Goal: Task Accomplishment & Management: Manage account settings

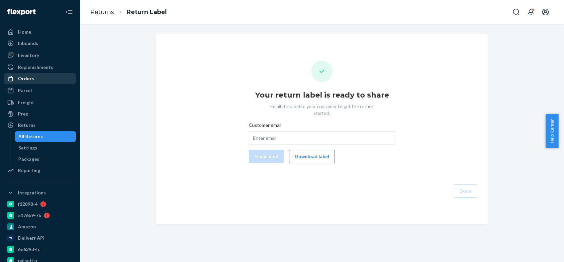
click at [34, 78] on div "Orders" at bounding box center [40, 78] width 70 height 9
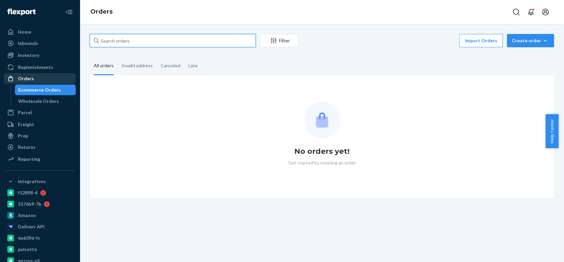
click at [134, 41] on input "text" at bounding box center [173, 40] width 166 height 13
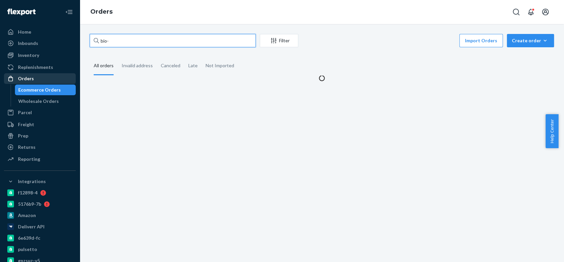
paste input "2449199"
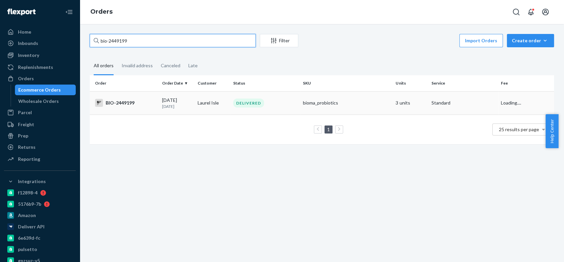
type input "bio-2449199"
click at [122, 101] on div "BIO-2449199" at bounding box center [126, 103] width 62 height 8
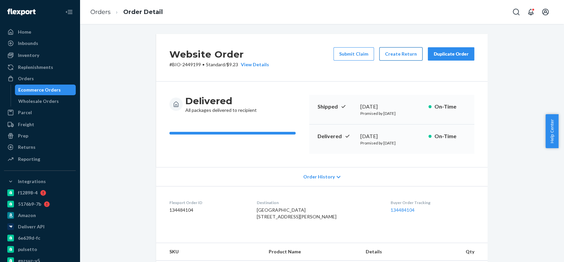
click at [386, 56] on button "Create Return" at bounding box center [401, 53] width 43 height 13
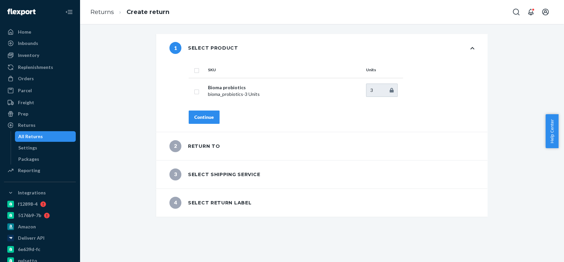
click at [197, 74] on th at bounding box center [197, 70] width 17 height 16
click at [194, 71] on input "checkbox" at bounding box center [196, 69] width 5 height 7
checkbox input "true"
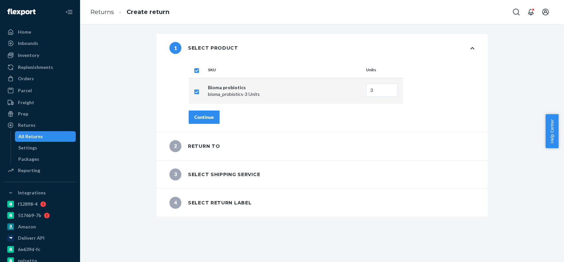
checkbox input "true"
click at [210, 114] on div "Continue" at bounding box center [204, 117] width 20 height 7
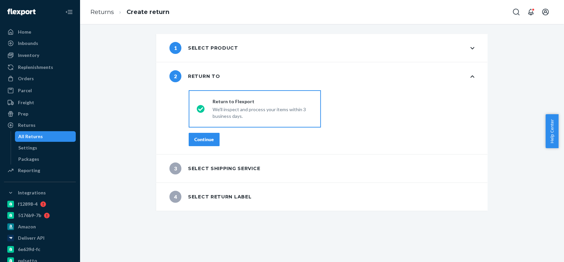
click at [210, 138] on div "Continue" at bounding box center [204, 139] width 20 height 7
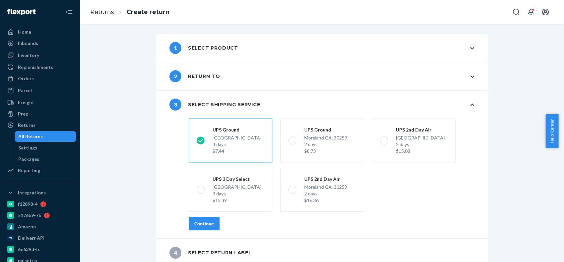
click at [206, 221] on div "Continue" at bounding box center [204, 223] width 20 height 7
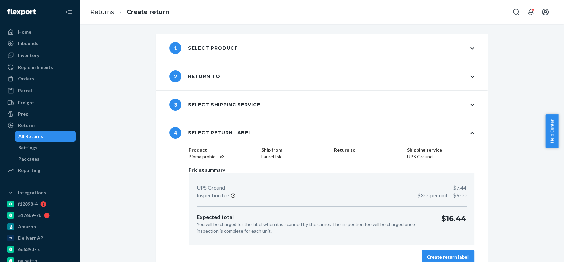
click at [266, 155] on dd "Laurel Isle" at bounding box center [295, 156] width 67 height 7
copy dd "Laurel Isle"
click at [459, 250] on button "Create return label" at bounding box center [448, 256] width 53 height 13
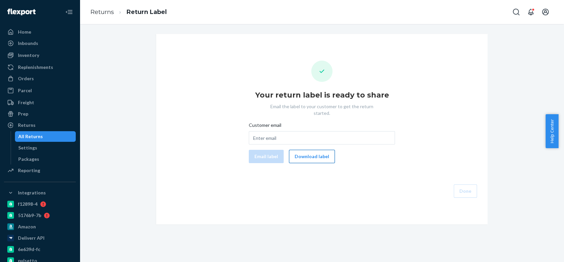
click at [314, 150] on button "Download label" at bounding box center [312, 156] width 46 height 13
click at [44, 78] on div "Orders" at bounding box center [40, 78] width 70 height 9
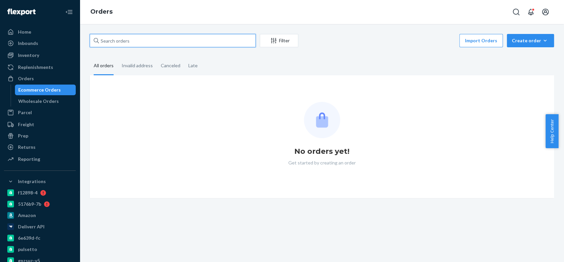
click at [114, 44] on input "text" at bounding box center [173, 40] width 166 height 13
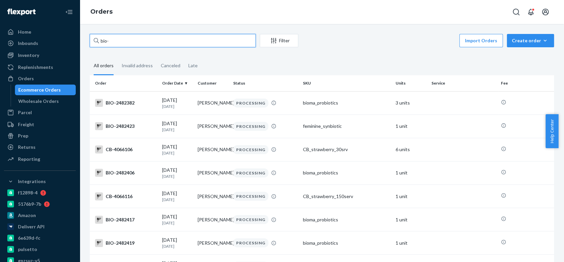
paste input "2479823"
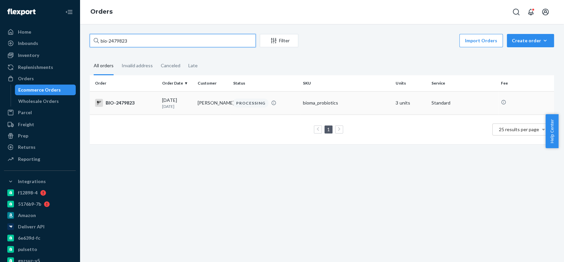
type input "bio-2479823"
click at [122, 104] on div "BIO-2479823" at bounding box center [126, 103] width 62 height 8
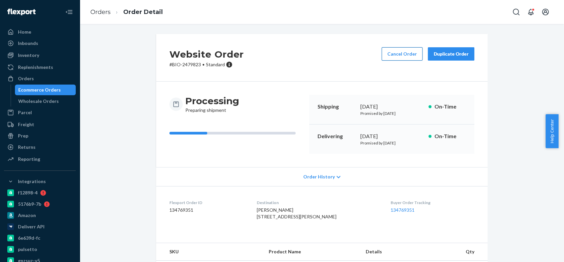
click at [397, 57] on button "Cancel Order" at bounding box center [402, 53] width 41 height 13
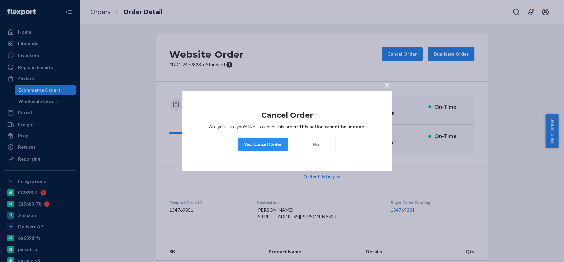
click at [270, 142] on div "Yes, Cancel Order" at bounding box center [263, 144] width 38 height 7
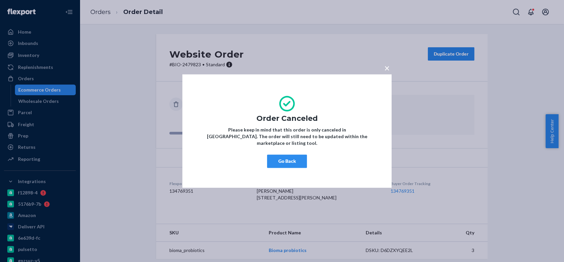
click at [295, 160] on button "Go Back" at bounding box center [287, 160] width 40 height 13
